Goal: Information Seeking & Learning: Learn about a topic

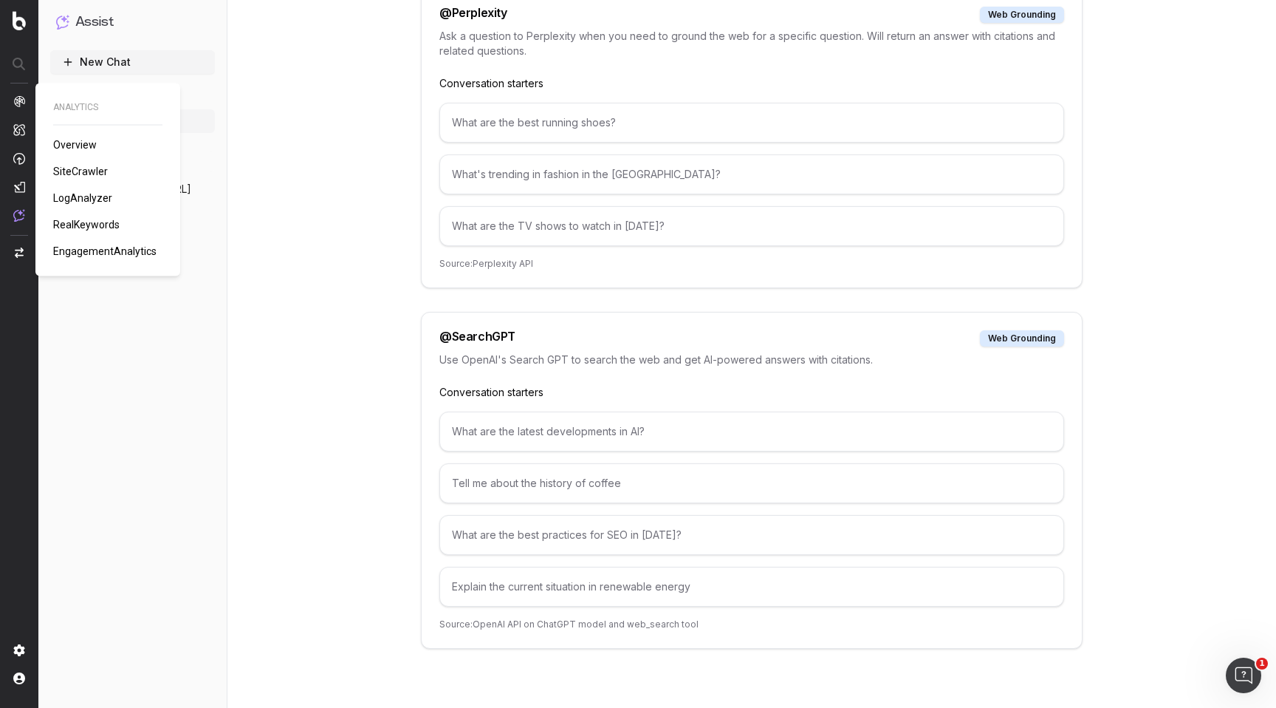
click at [98, 195] on span "LogAnalyzer" at bounding box center [82, 198] width 59 height 12
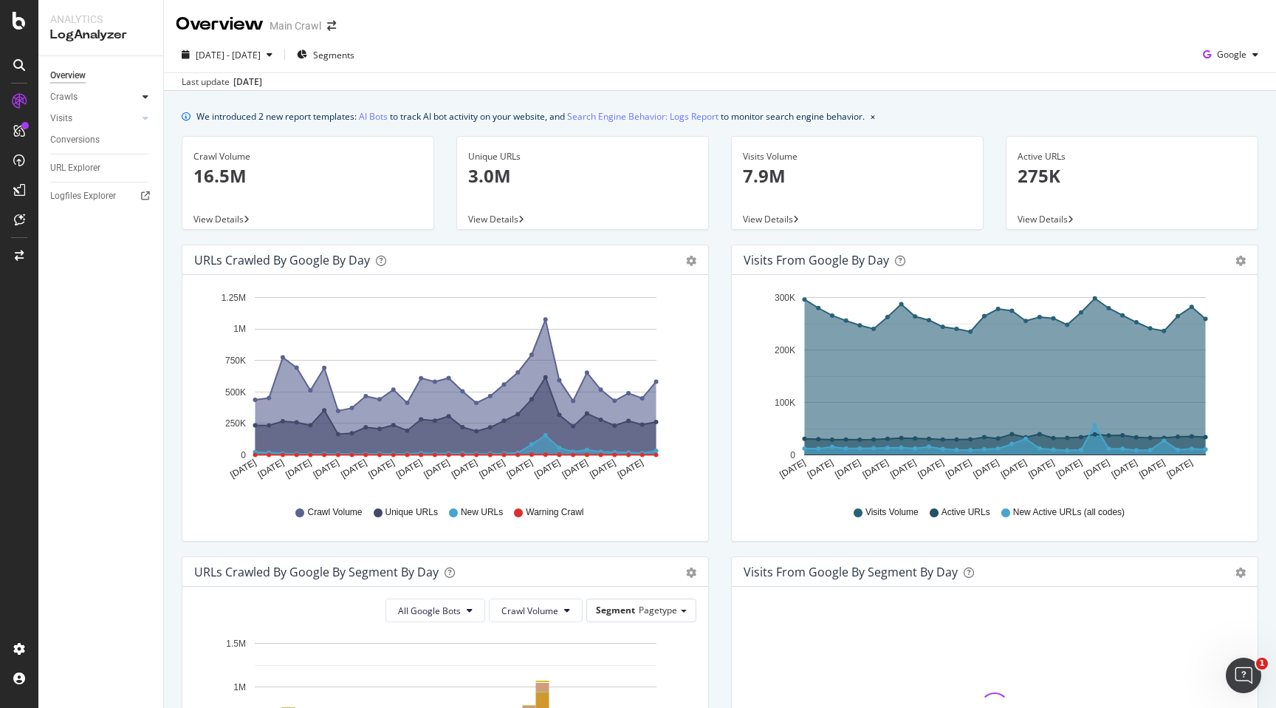
click at [146, 101] on icon at bounding box center [146, 96] width 6 height 9
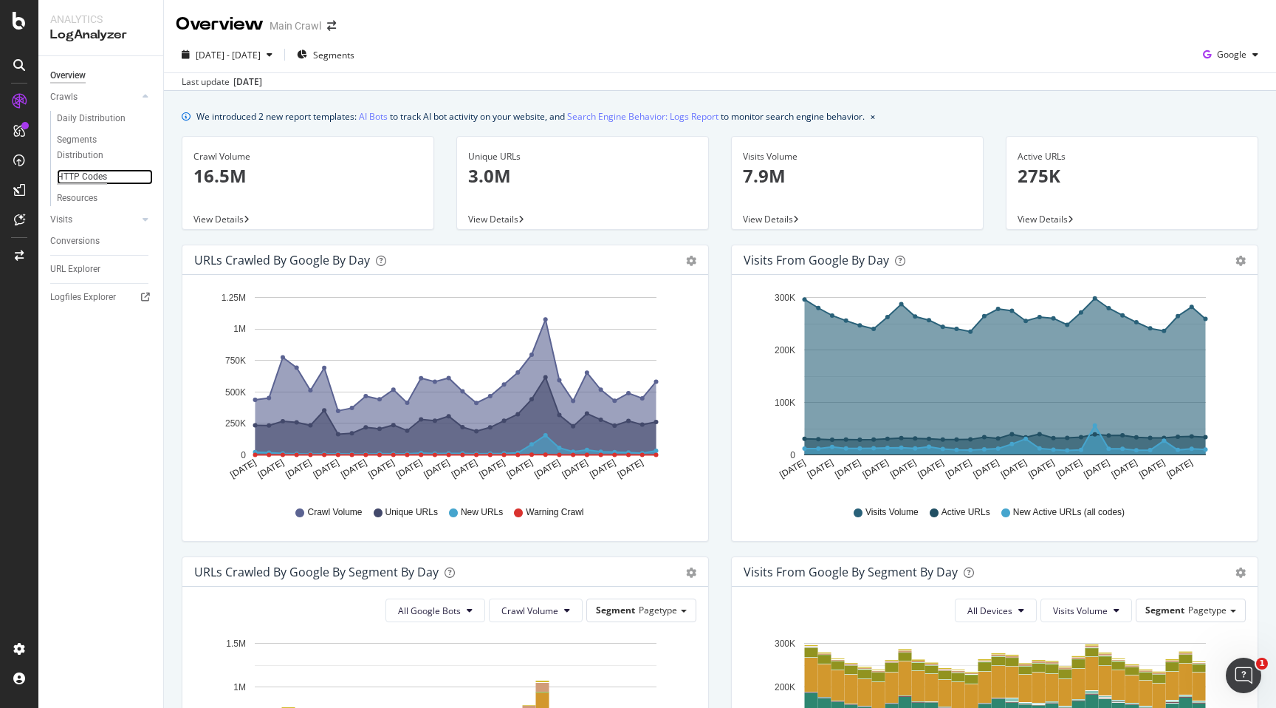
click at [90, 171] on div "HTTP Codes" at bounding box center [82, 177] width 50 height 16
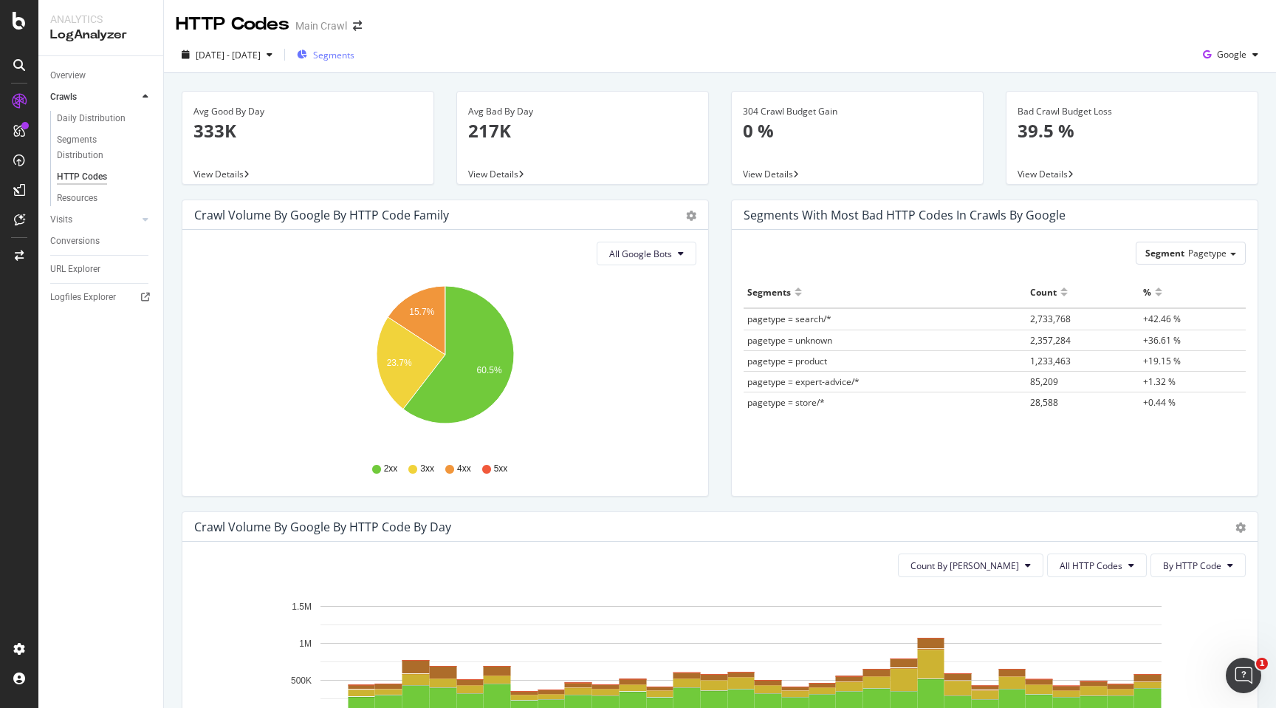
click at [355, 58] on span "Segments" at bounding box center [333, 55] width 41 height 13
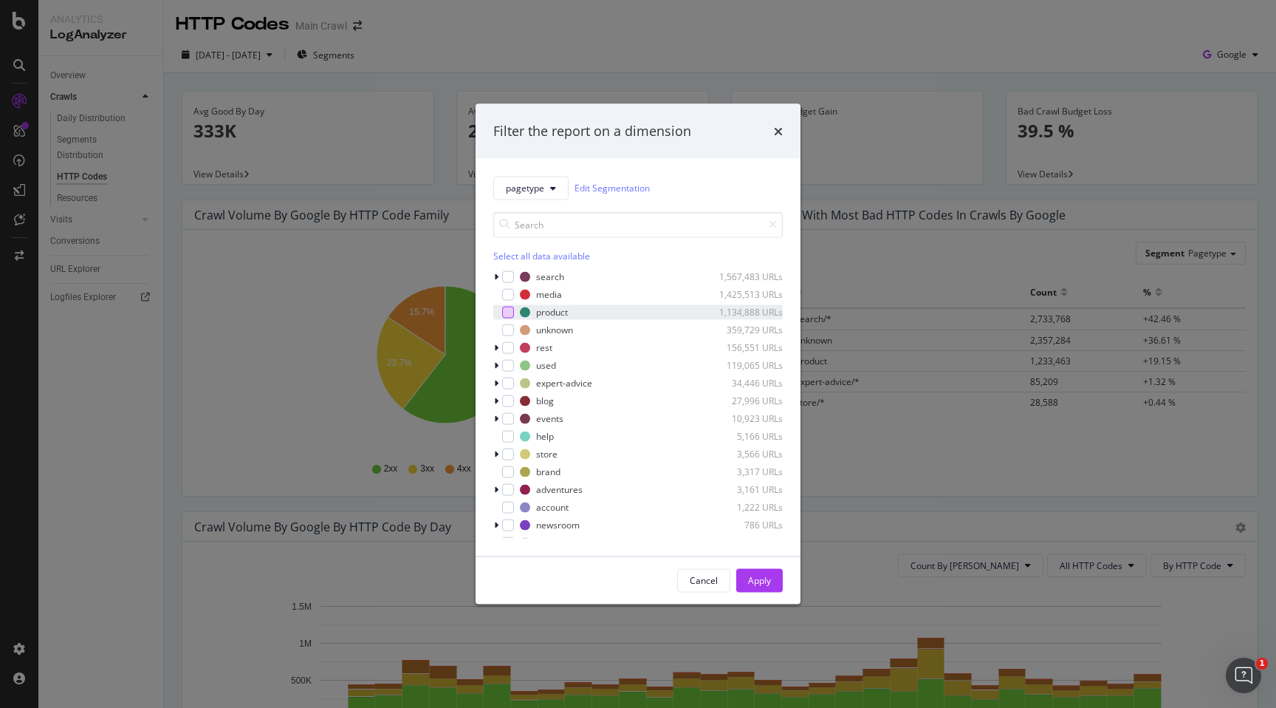
click at [512, 313] on div "modal" at bounding box center [508, 312] width 12 height 12
click at [762, 582] on div "Apply" at bounding box center [759, 580] width 23 height 13
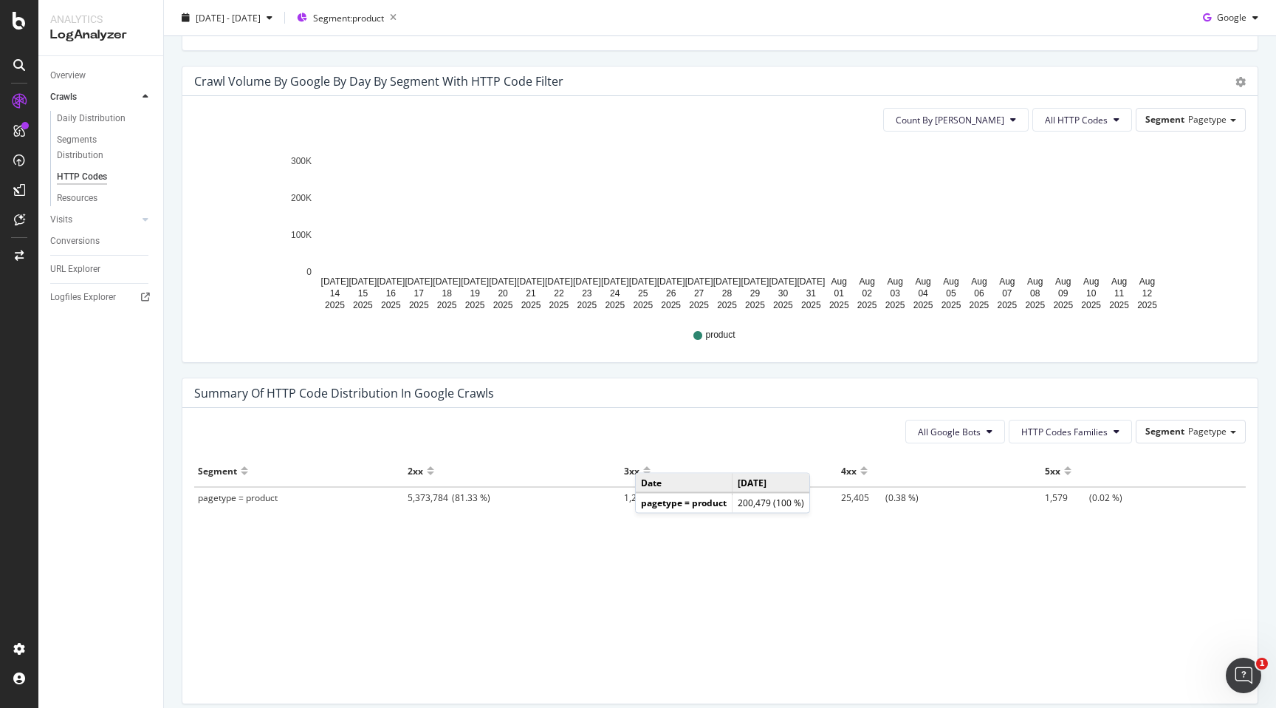
scroll to position [820, 0]
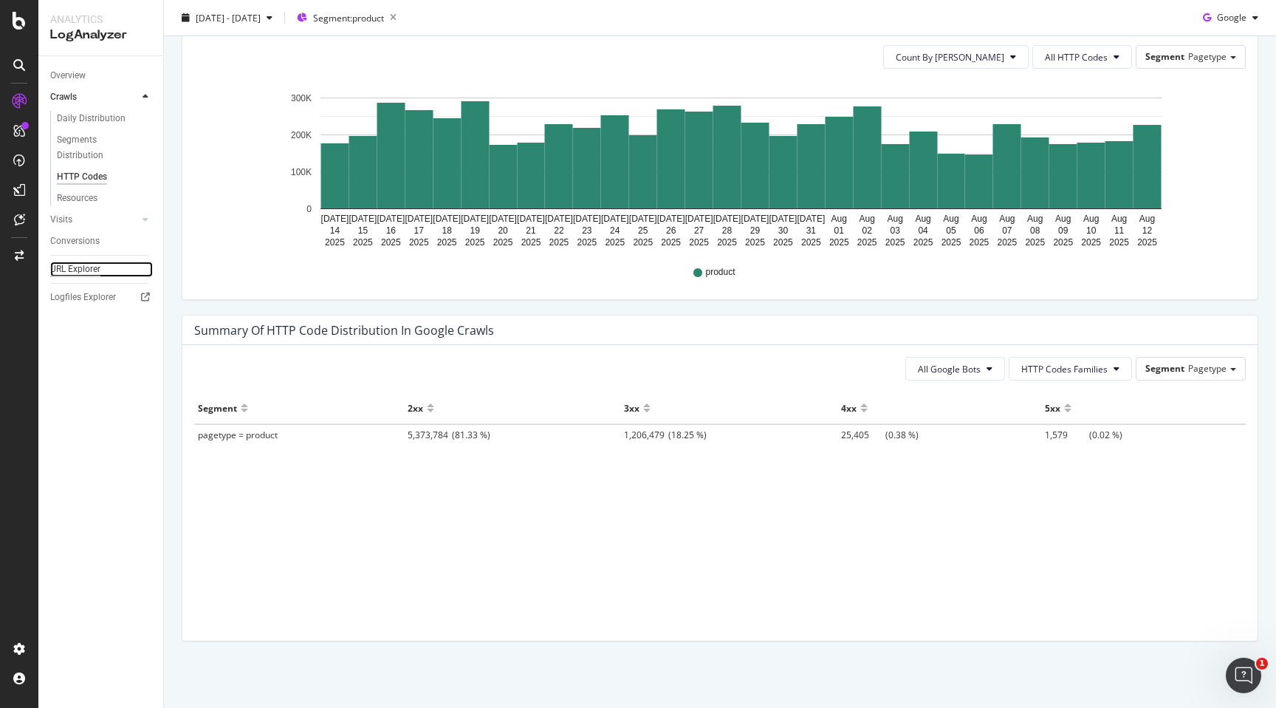
click at [88, 262] on div "URL Explorer" at bounding box center [75, 269] width 50 height 16
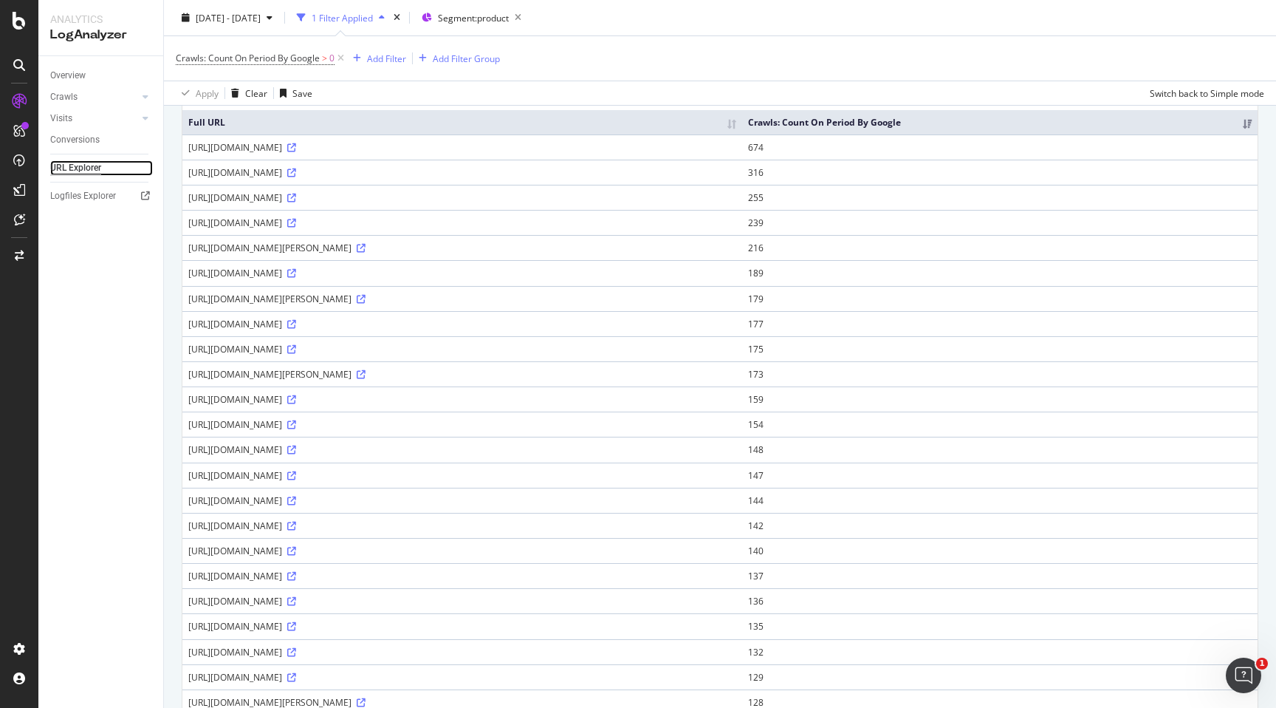
scroll to position [129, 0]
click at [420, 324] on div "[URL][DOMAIN_NAME]" at bounding box center [462, 321] width 548 height 13
click at [296, 316] on link at bounding box center [290, 321] width 11 height 13
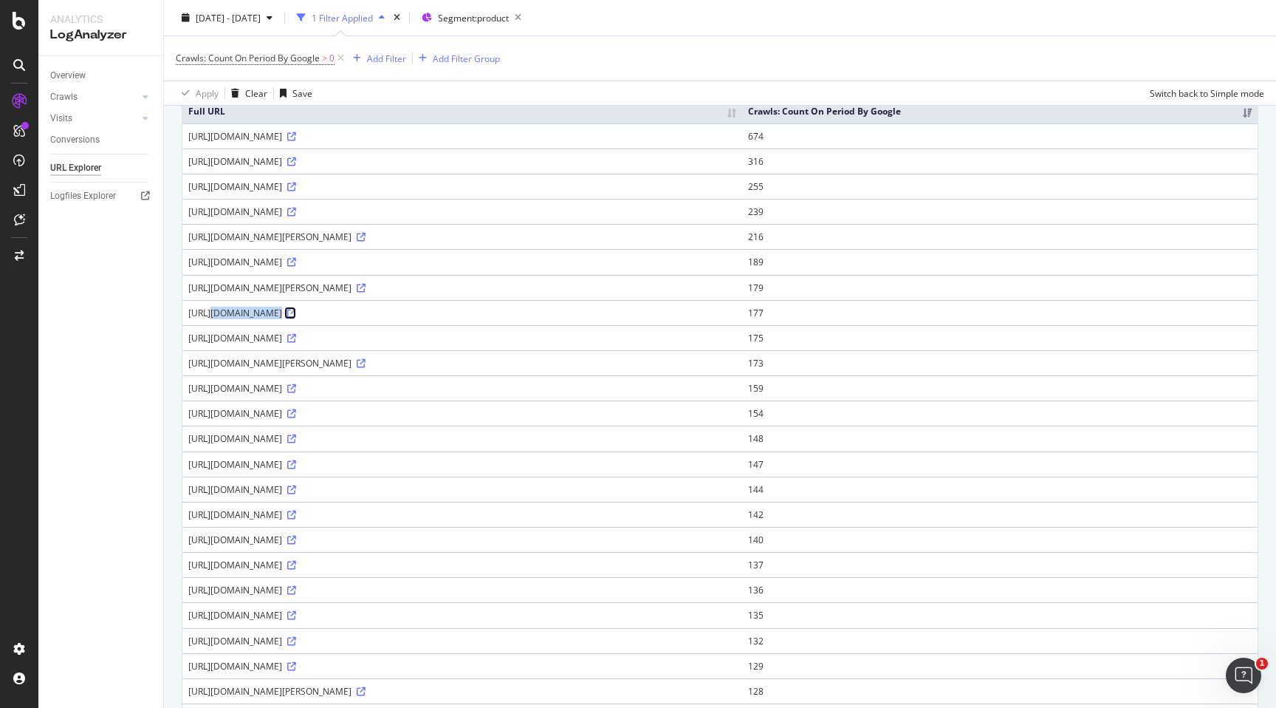
scroll to position [0, 0]
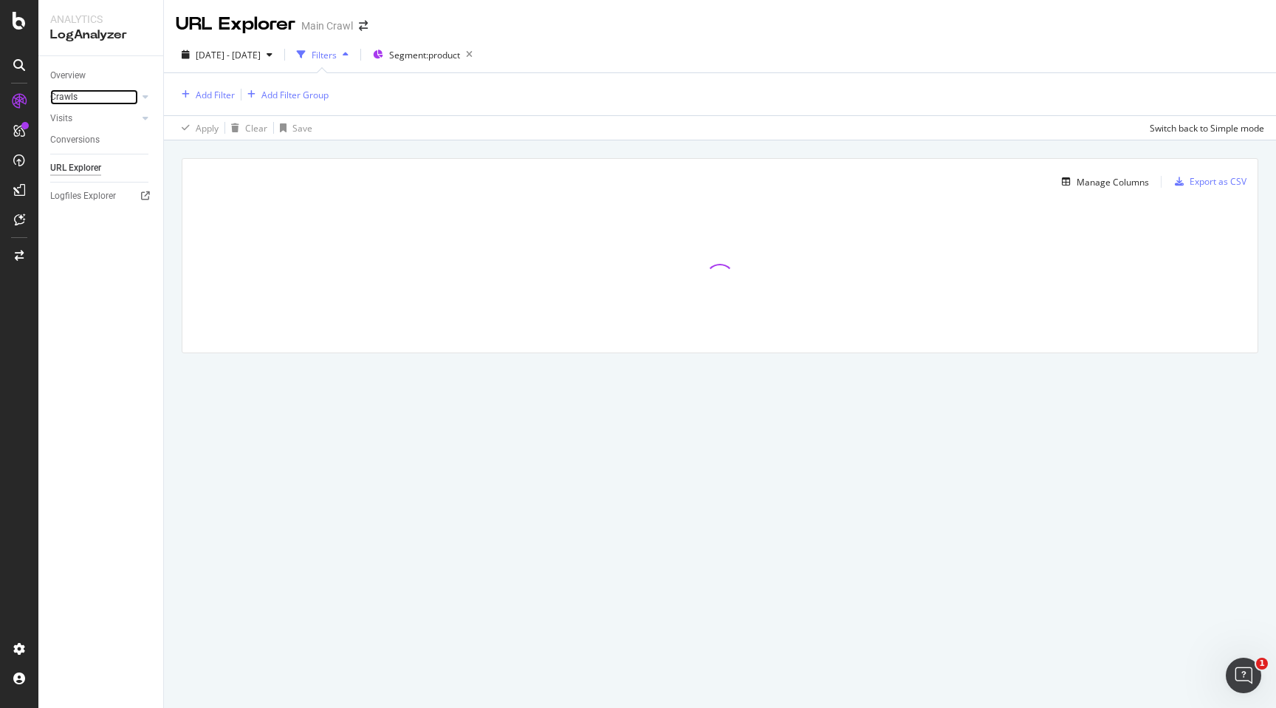
click at [81, 100] on link "Crawls" at bounding box center [94, 97] width 88 height 16
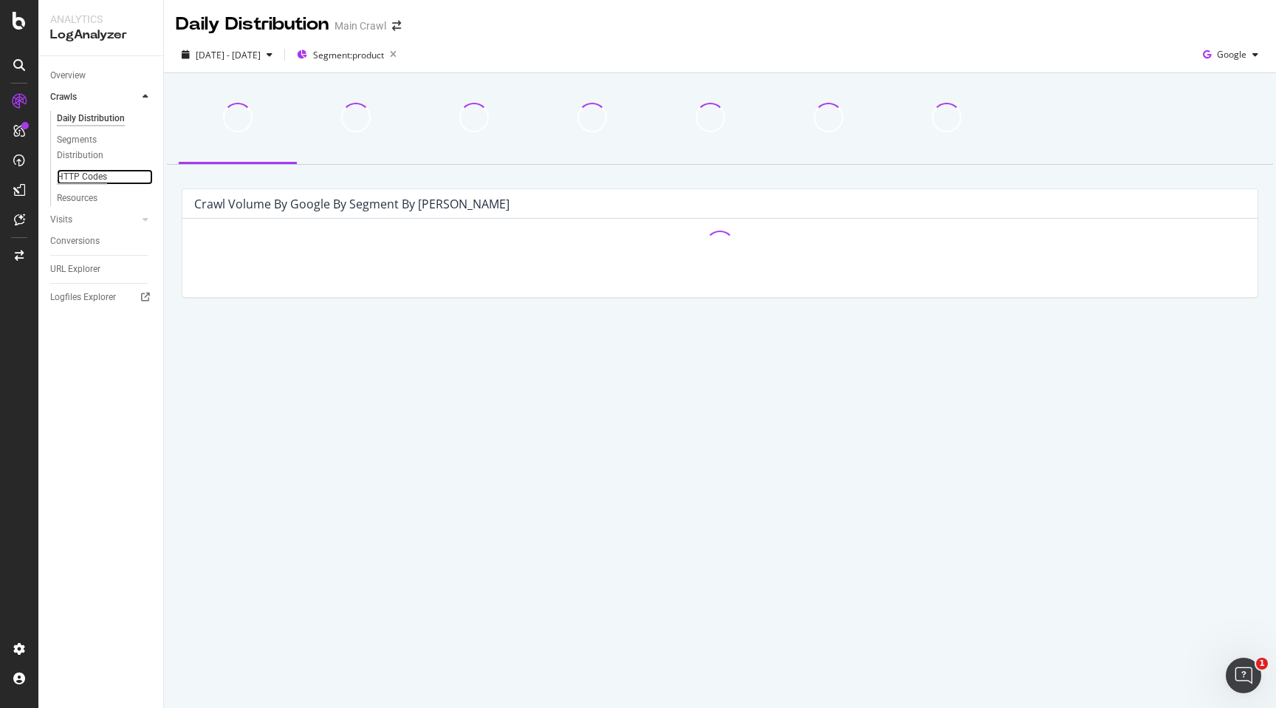
click at [81, 172] on div "HTTP Codes" at bounding box center [82, 177] width 50 height 16
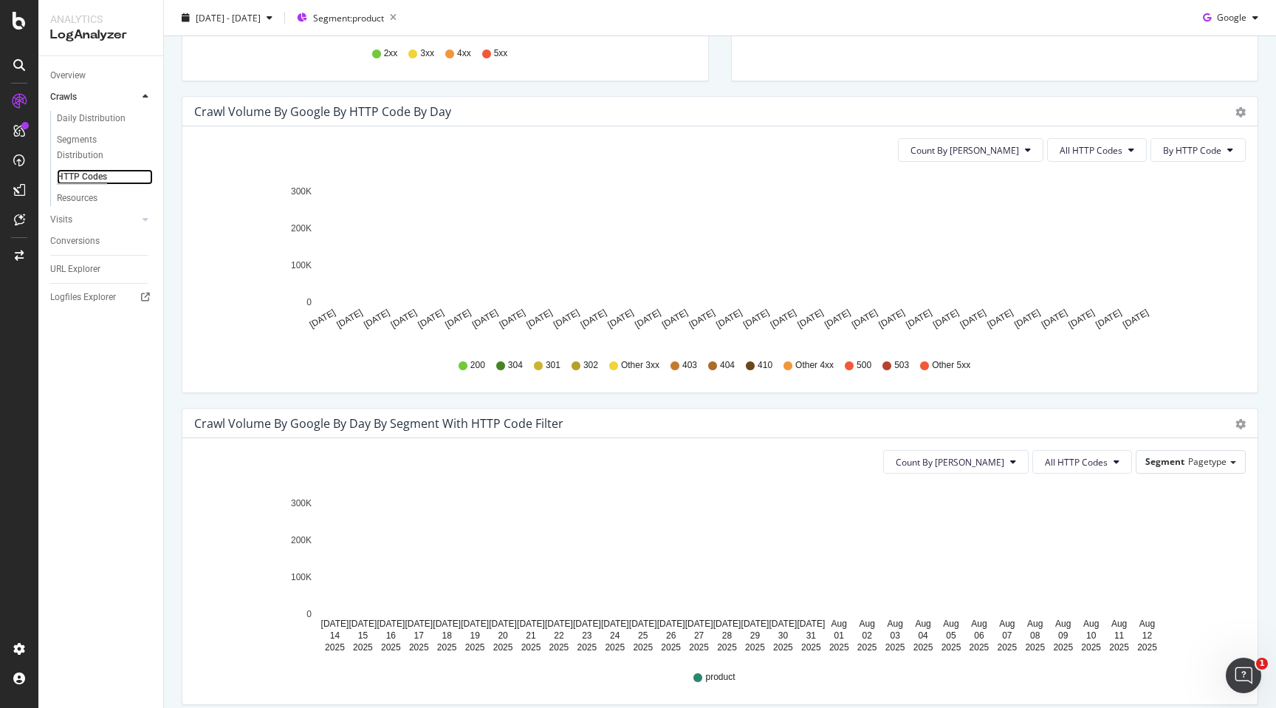
scroll to position [416, 0]
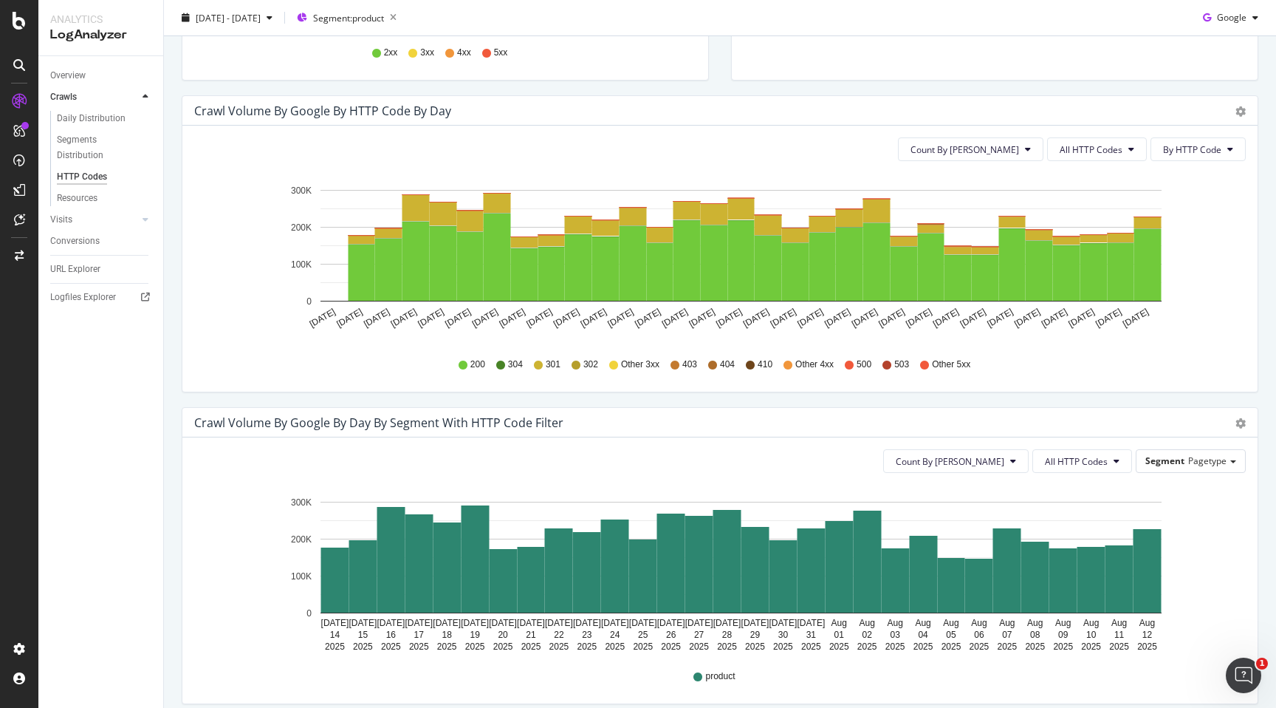
click at [552, 366] on span "301" at bounding box center [553, 364] width 15 height 13
click at [1180, 148] on span "By HTTP Code" at bounding box center [1192, 149] width 58 height 13
click at [1087, 117] on div "Crawl Volume by google by HTTP Code by Day" at bounding box center [703, 110] width 1019 height 15
click at [1095, 155] on span "All HTTP Codes" at bounding box center [1091, 149] width 63 height 13
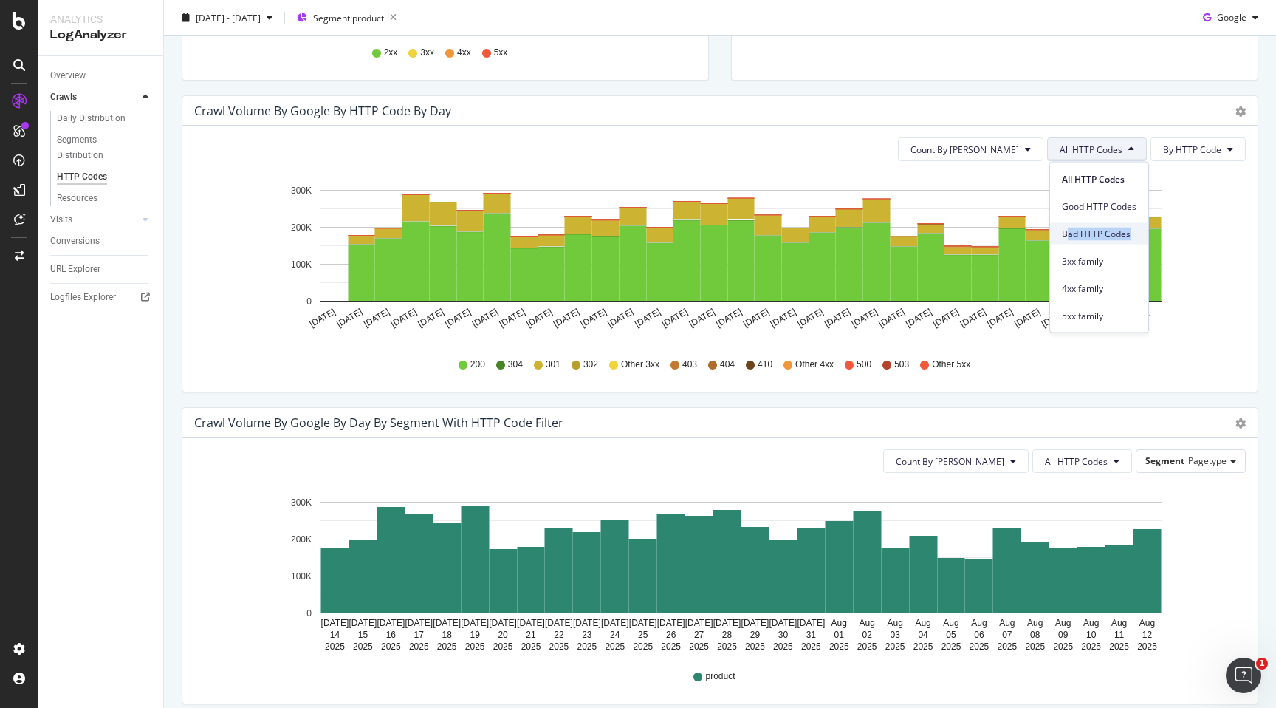
drag, startPoint x: 1064, startPoint y: 251, endPoint x: 1065, endPoint y: 233, distance: 18.5
click at [1065, 233] on div "All HTTP Codes Good HTTP Codes Bad HTTP Codes 3xx family 4xx family 5xx family" at bounding box center [1099, 244] width 98 height 164
click at [1065, 233] on span "Bad HTTP Codes" at bounding box center [1099, 233] width 75 height 13
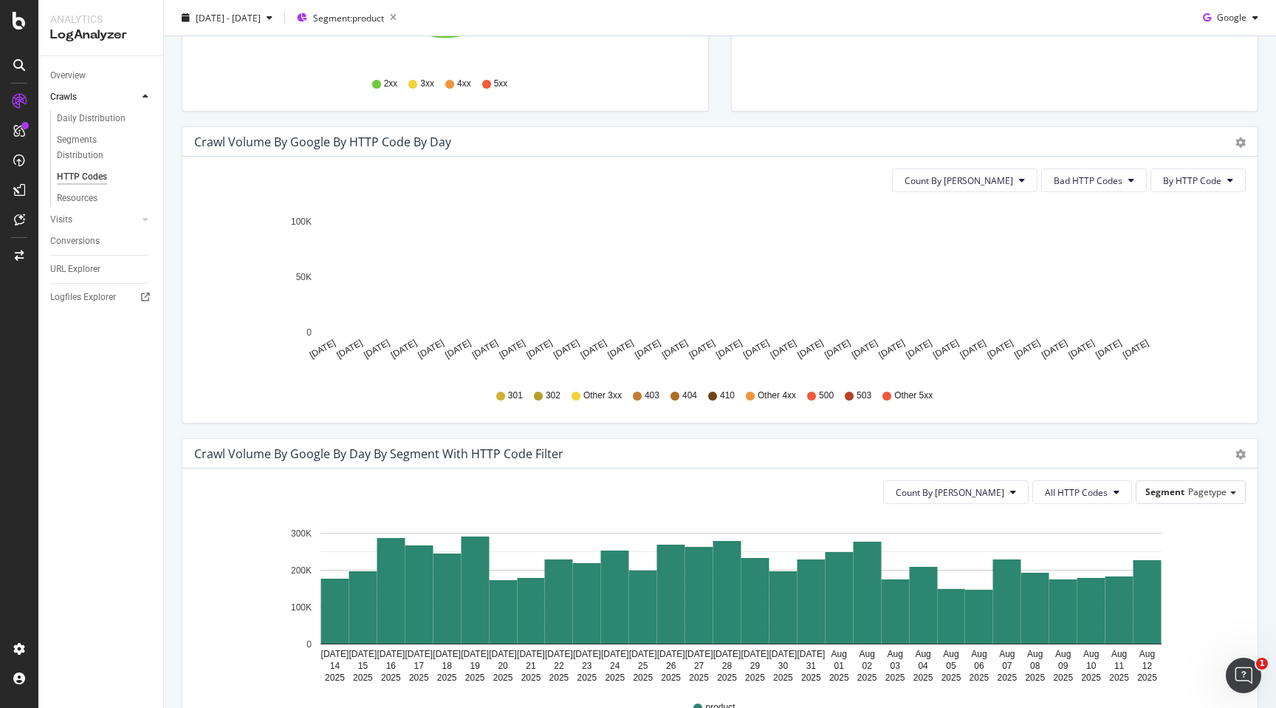
scroll to position [386, 0]
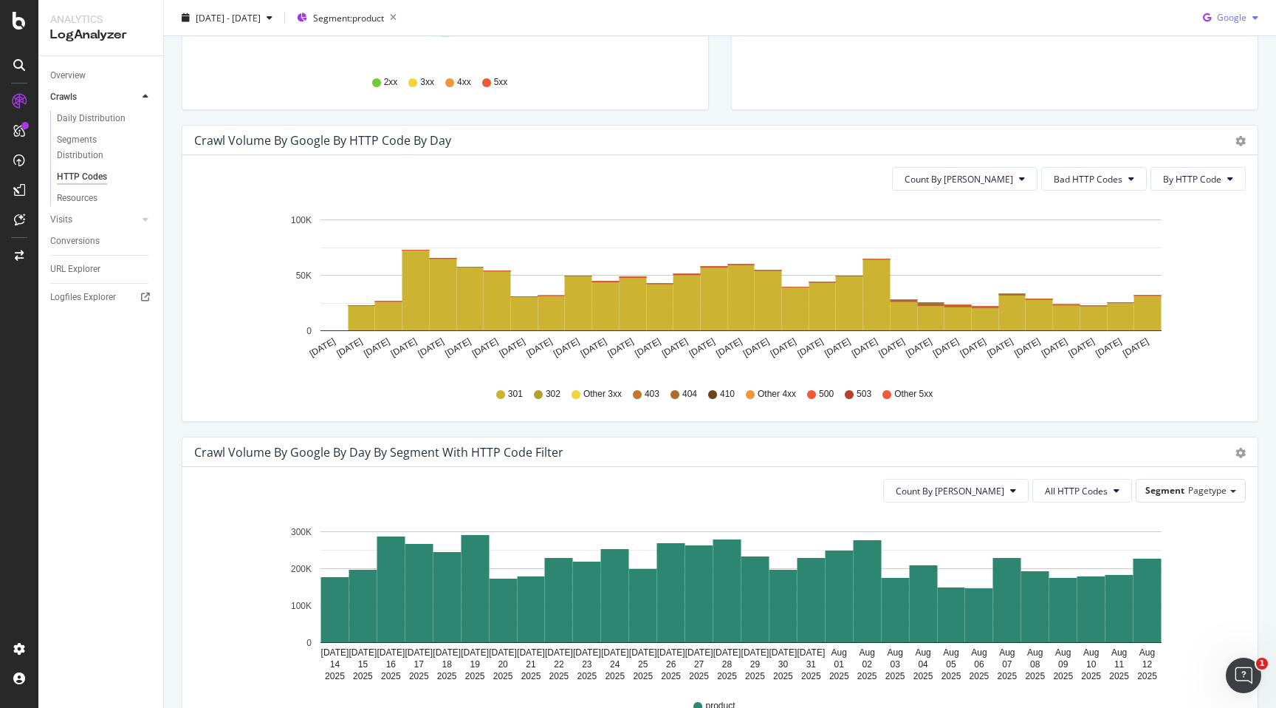
click at [1234, 18] on span "Google" at bounding box center [1232, 17] width 30 height 13
click at [1205, 107] on span "OpenAI" at bounding box center [1232, 101] width 55 height 13
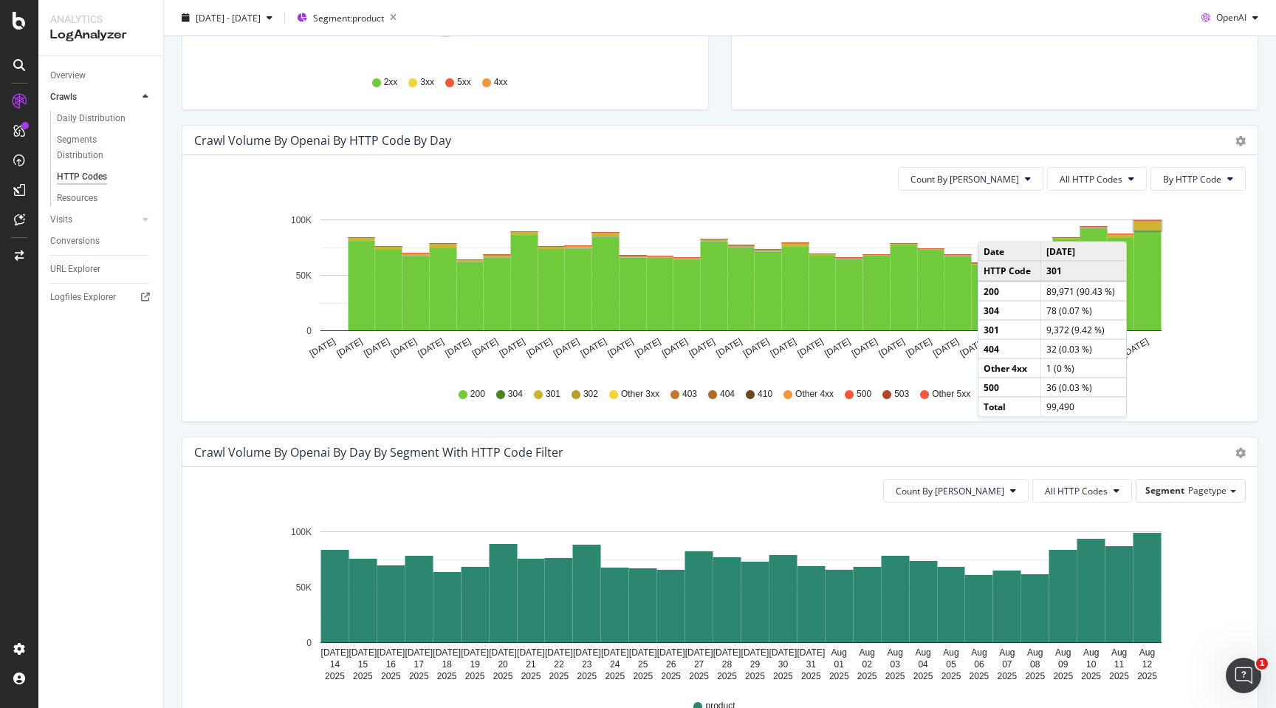
click at [1142, 227] on rect "A chart." at bounding box center [1148, 226] width 27 height 10
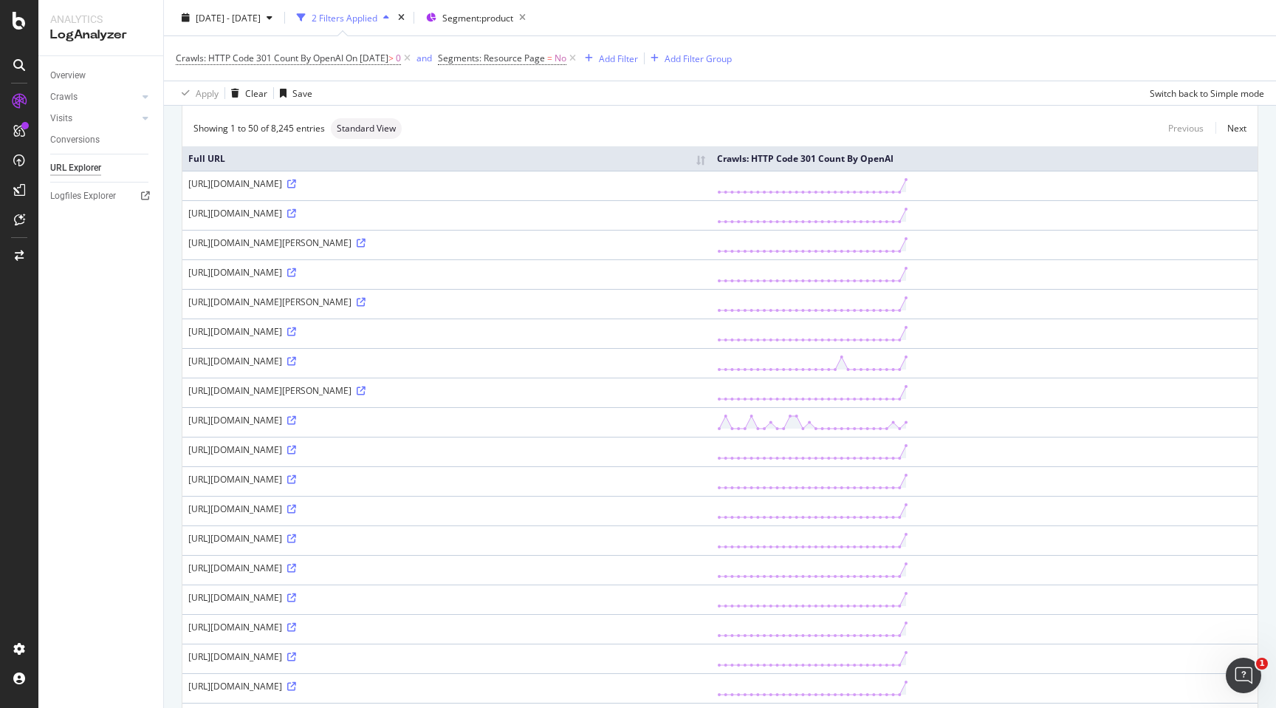
scroll to position [94, 0]
click at [366, 299] on icon at bounding box center [361, 299] width 9 height 9
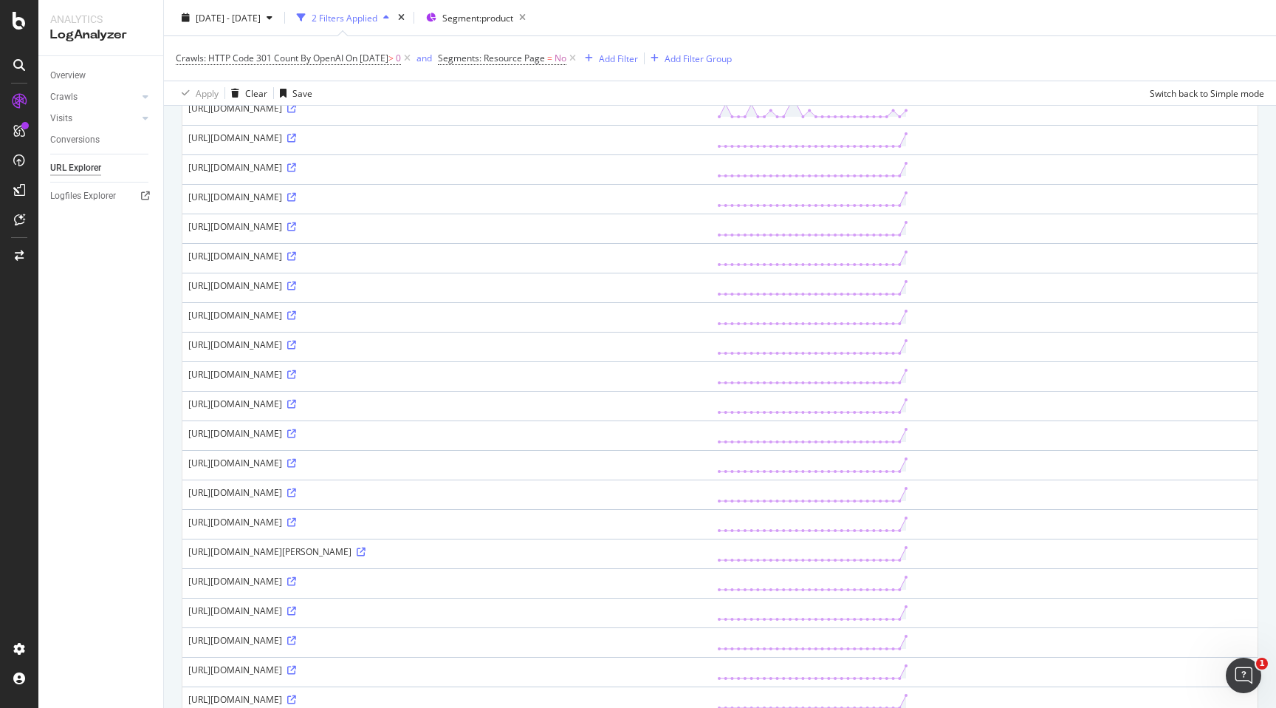
scroll to position [413, 0]
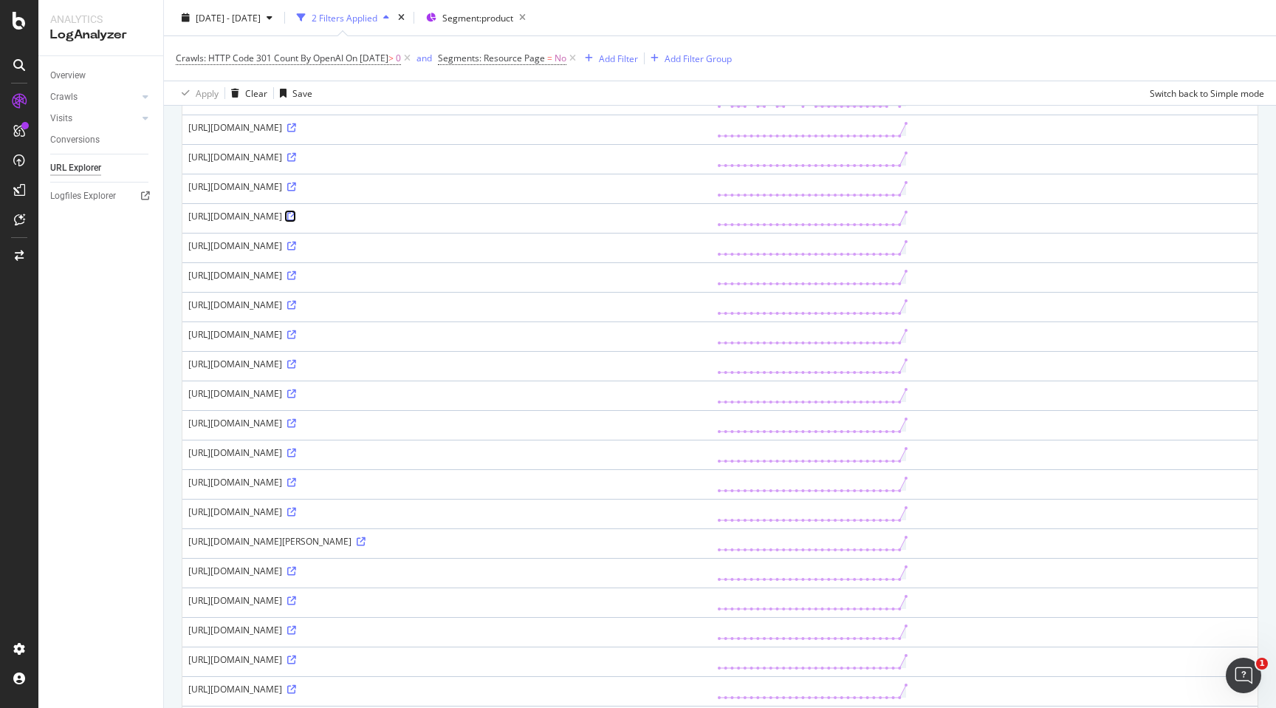
click at [296, 213] on icon at bounding box center [291, 216] width 9 height 9
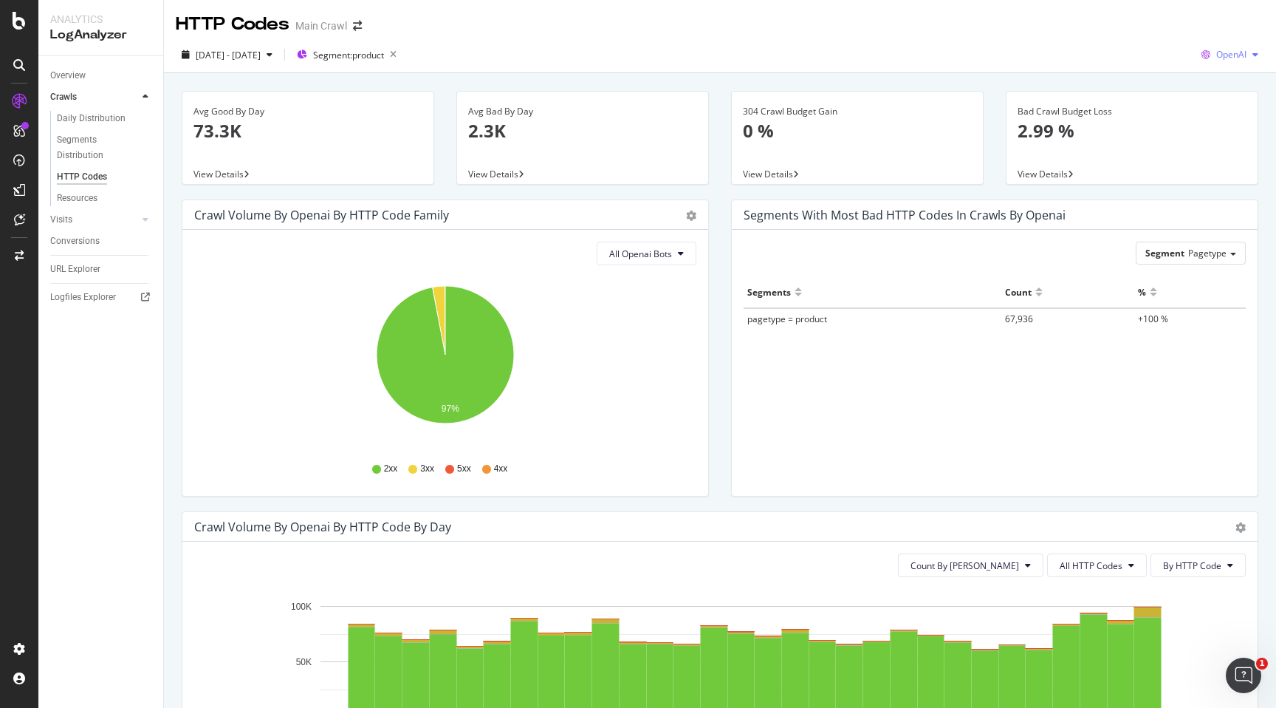
click at [1218, 55] on span "OpenAI" at bounding box center [1232, 54] width 30 height 13
click at [1207, 83] on span "Google" at bounding box center [1232, 84] width 55 height 13
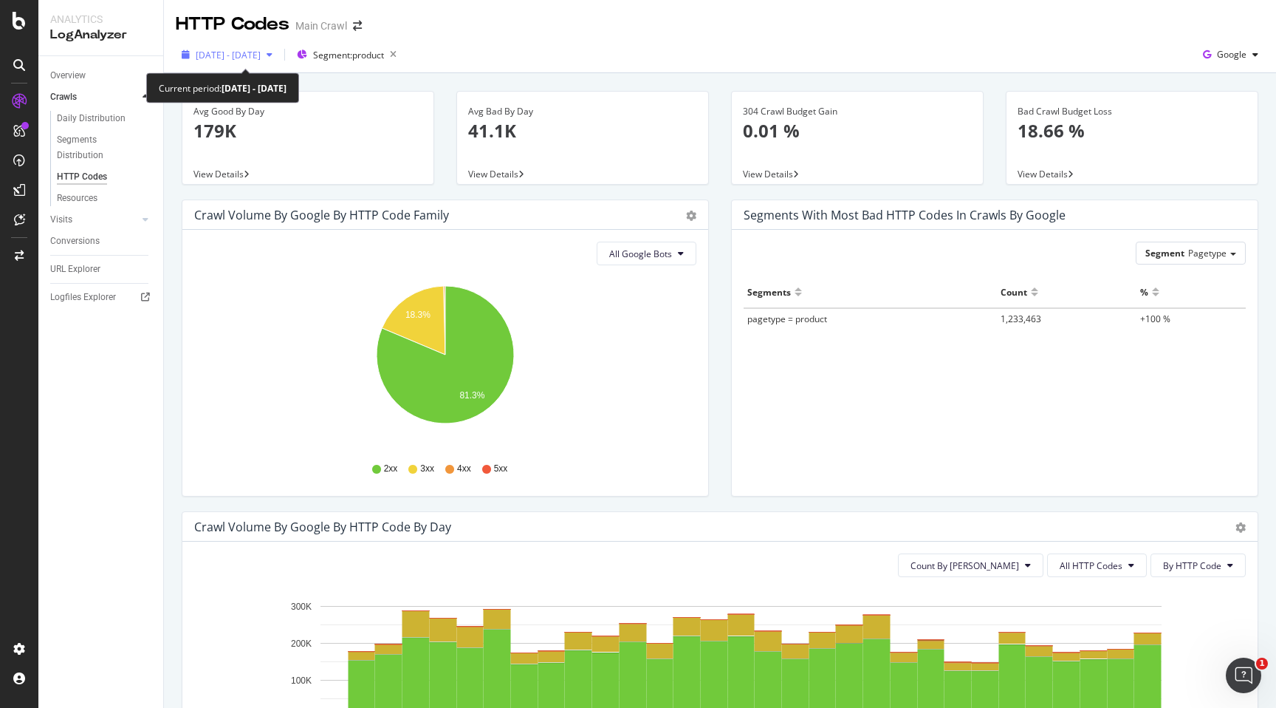
click at [261, 56] on span "[DATE] - [DATE]" at bounding box center [228, 55] width 65 height 13
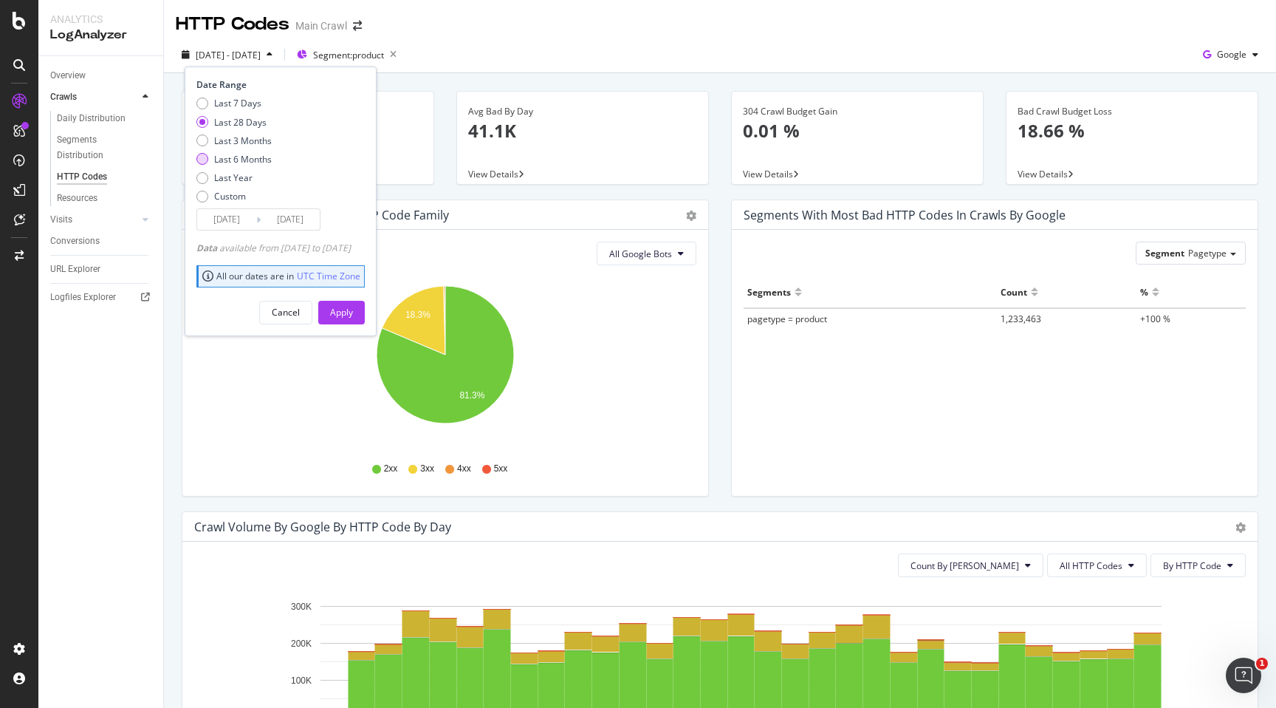
click at [244, 157] on div "Last 6 Months" at bounding box center [243, 159] width 58 height 13
type input "[DATE]"
click at [353, 318] on div "Apply" at bounding box center [341, 312] width 23 height 13
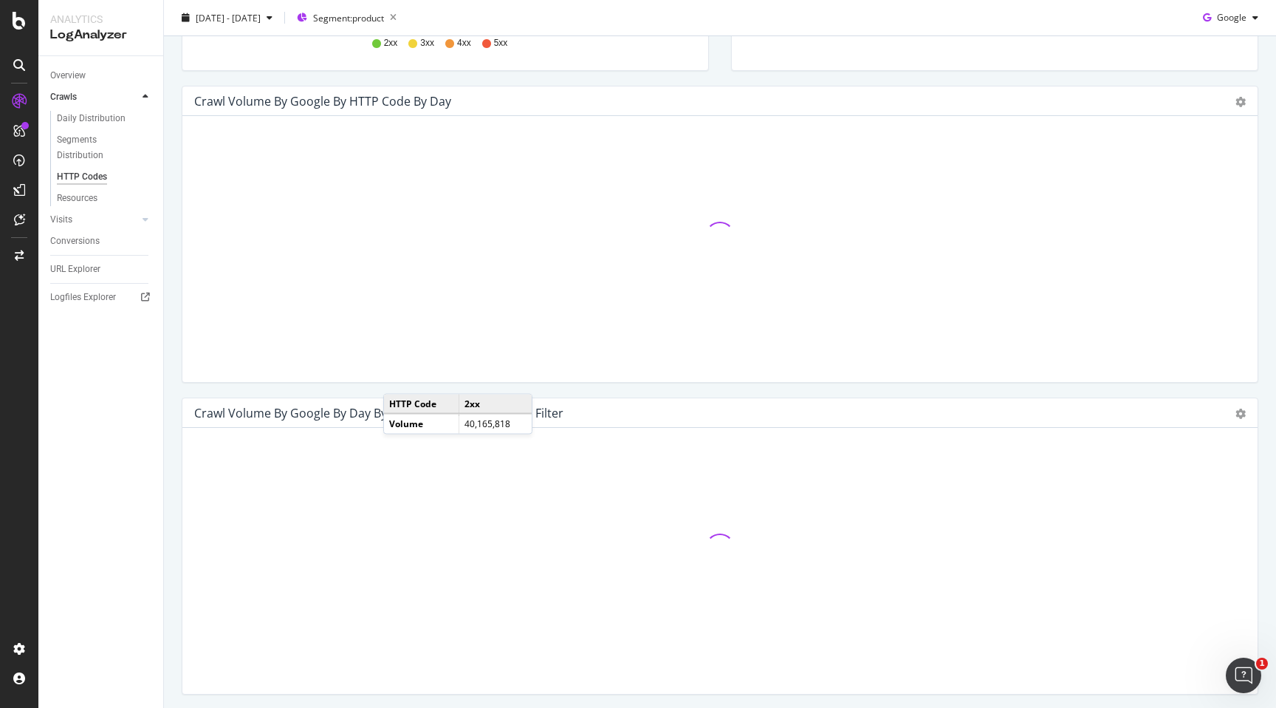
scroll to position [462, 0]
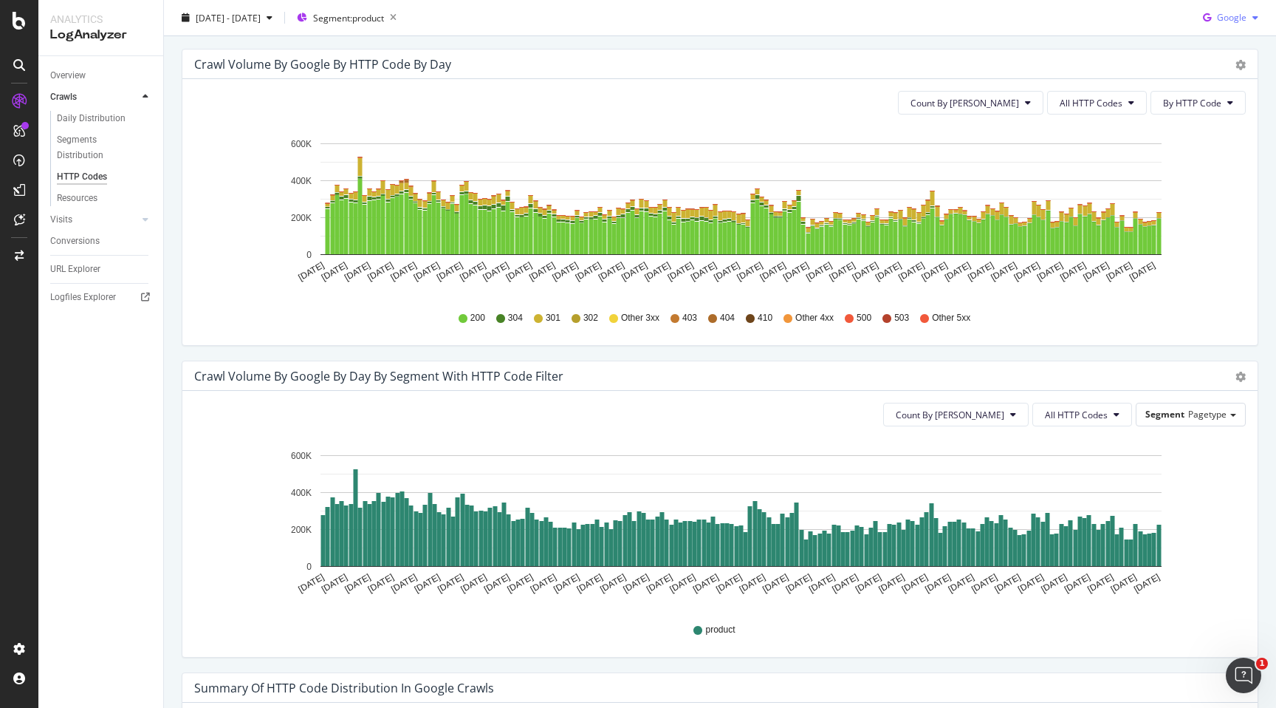
click at [1222, 10] on div "Google" at bounding box center [1230, 18] width 67 height 22
click at [1217, 97] on span "OpenAI" at bounding box center [1232, 101] width 55 height 13
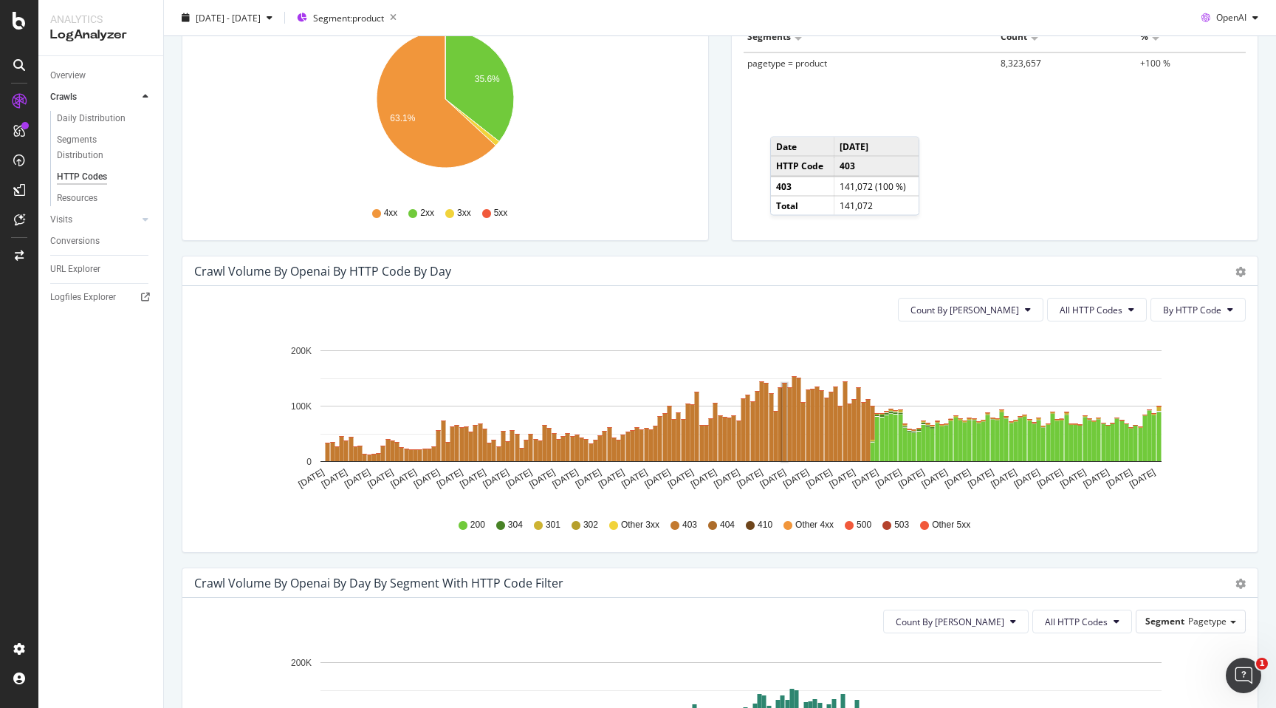
scroll to position [251, 0]
